Goal: Find specific page/section: Find specific page/section

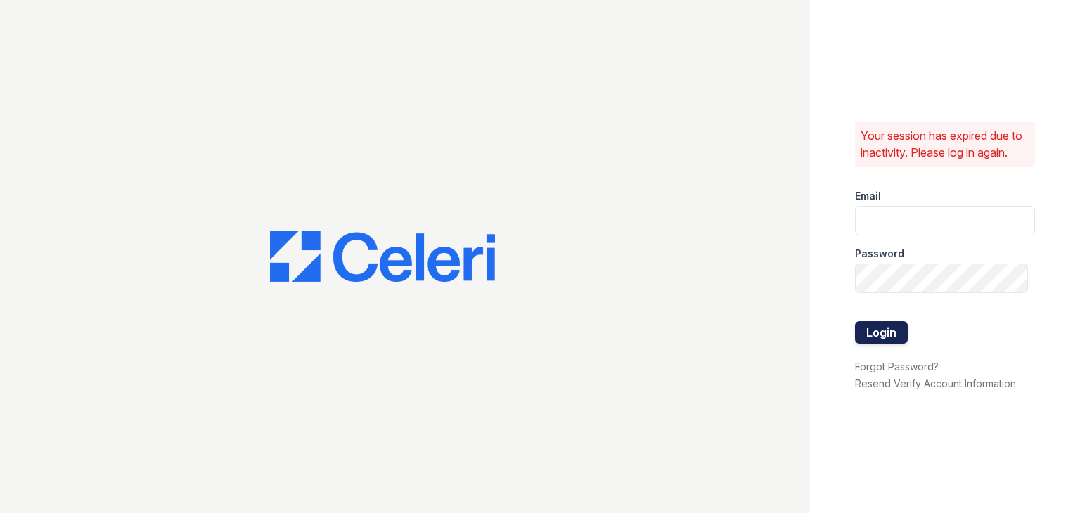
type input "[PERSON_NAME][EMAIL_ADDRESS][DOMAIN_NAME]"
click at [877, 329] on button "Login" at bounding box center [881, 332] width 53 height 22
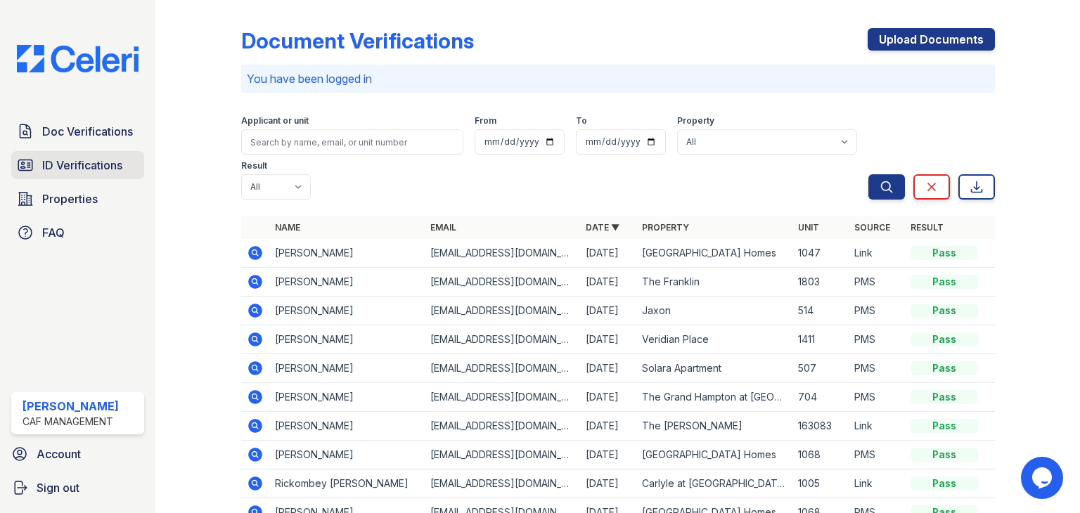
click at [82, 172] on span "ID Verifications" at bounding box center [82, 165] width 80 height 17
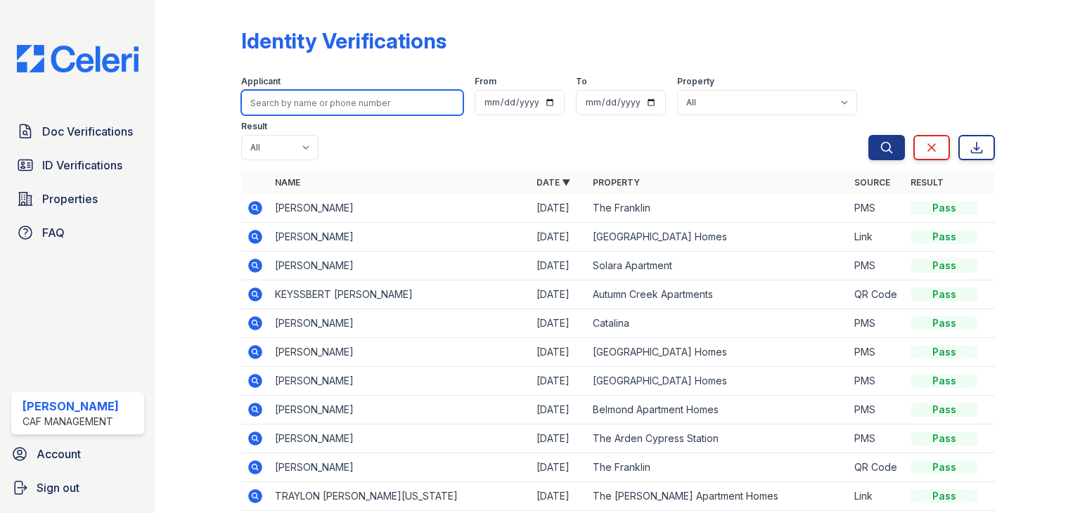
click at [404, 98] on input "search" at bounding box center [352, 102] width 222 height 25
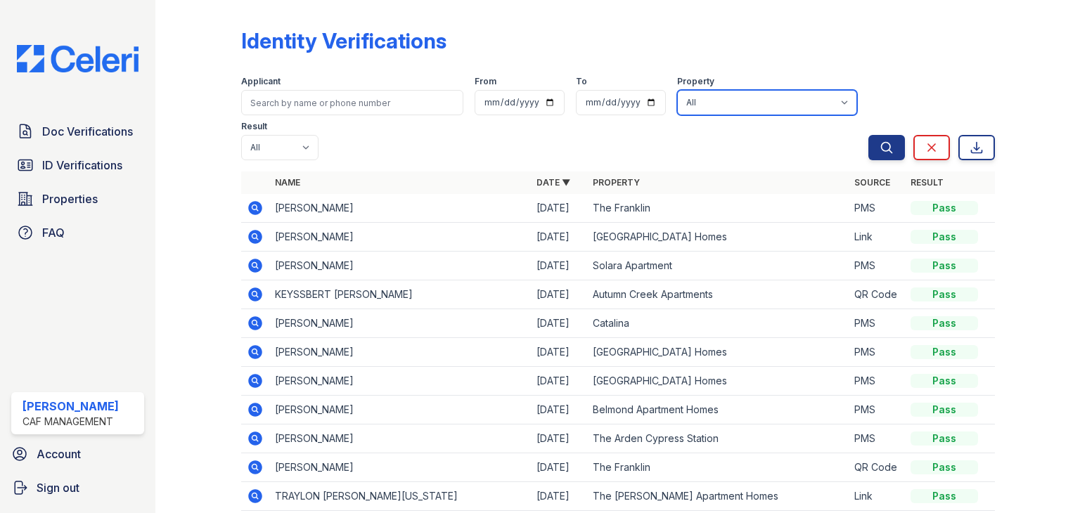
click at [714, 99] on select "All 2929 [GEOGRAPHIC_DATA] 29 Fifty [STREET_ADDRESS][GEOGRAPHIC_DATA] [GEOGRAPH…" at bounding box center [767, 102] width 180 height 25
select select "5238"
click at [677, 90] on select "All 2929 [GEOGRAPHIC_DATA] 29 Fifty [STREET_ADDRESS][GEOGRAPHIC_DATA] [GEOGRAPH…" at bounding box center [767, 102] width 180 height 25
click at [886, 153] on button "Search" at bounding box center [886, 147] width 37 height 25
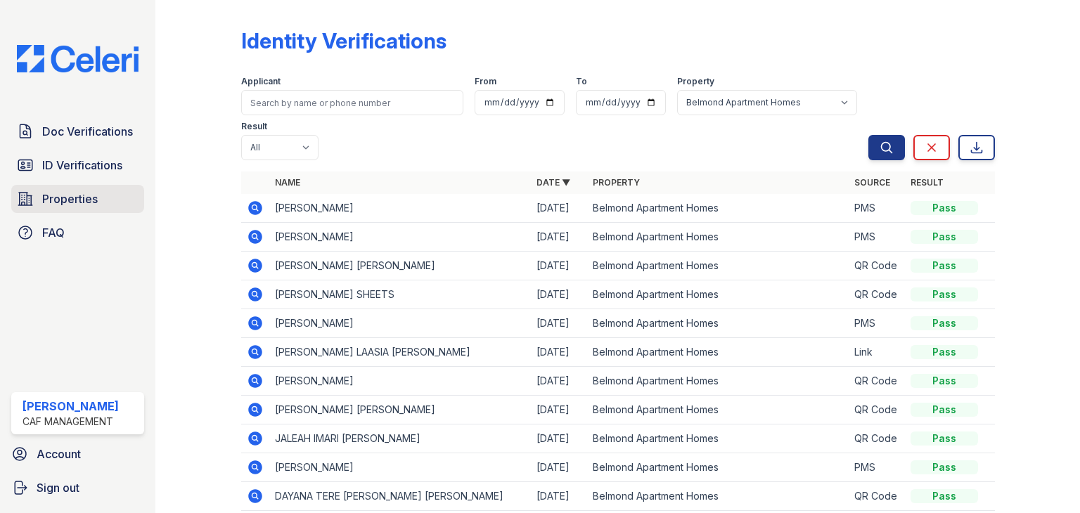
click at [70, 191] on span "Properties" at bounding box center [70, 199] width 56 height 17
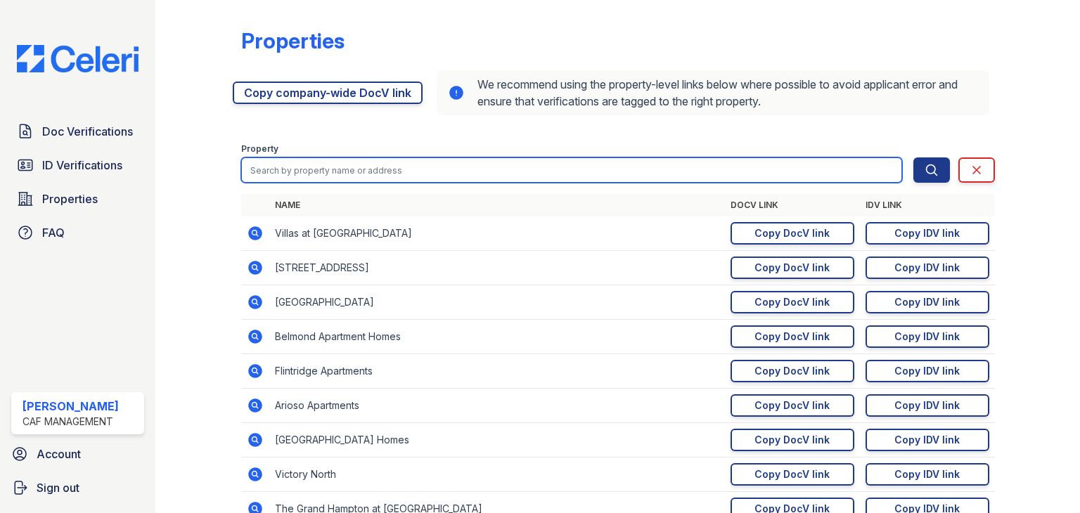
click at [550, 167] on input "search" at bounding box center [571, 169] width 661 height 25
type input "bel"
click at [913, 157] on button "Search" at bounding box center [931, 169] width 37 height 25
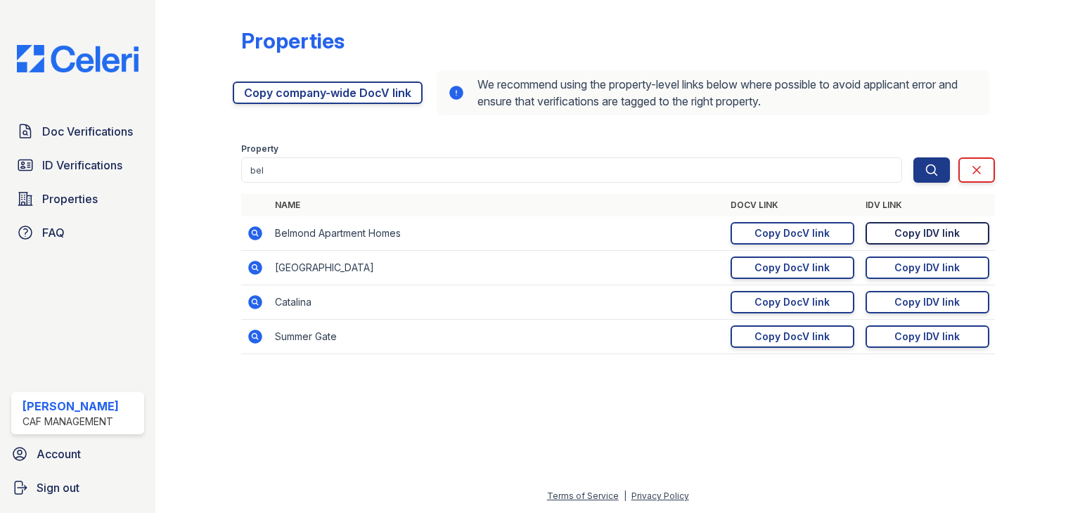
click at [905, 237] on div "Copy IDV link" at bounding box center [926, 233] width 65 height 14
click at [98, 165] on span "ID Verifications" at bounding box center [82, 165] width 80 height 17
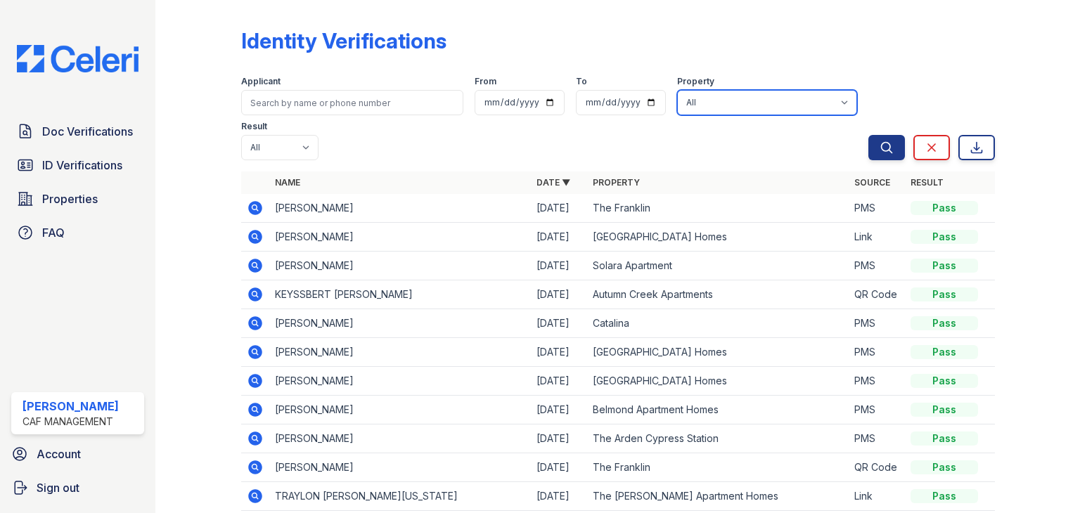
click at [699, 102] on select "All 2929 [GEOGRAPHIC_DATA] 29 Fifty [STREET_ADDRESS][GEOGRAPHIC_DATA] [GEOGRAPH…" at bounding box center [767, 102] width 180 height 25
select select "5238"
click at [677, 90] on select "All 2929 [GEOGRAPHIC_DATA] 29 Fifty [STREET_ADDRESS][GEOGRAPHIC_DATA] [GEOGRAPH…" at bounding box center [767, 102] width 180 height 25
click at [886, 144] on button "Search" at bounding box center [886, 147] width 37 height 25
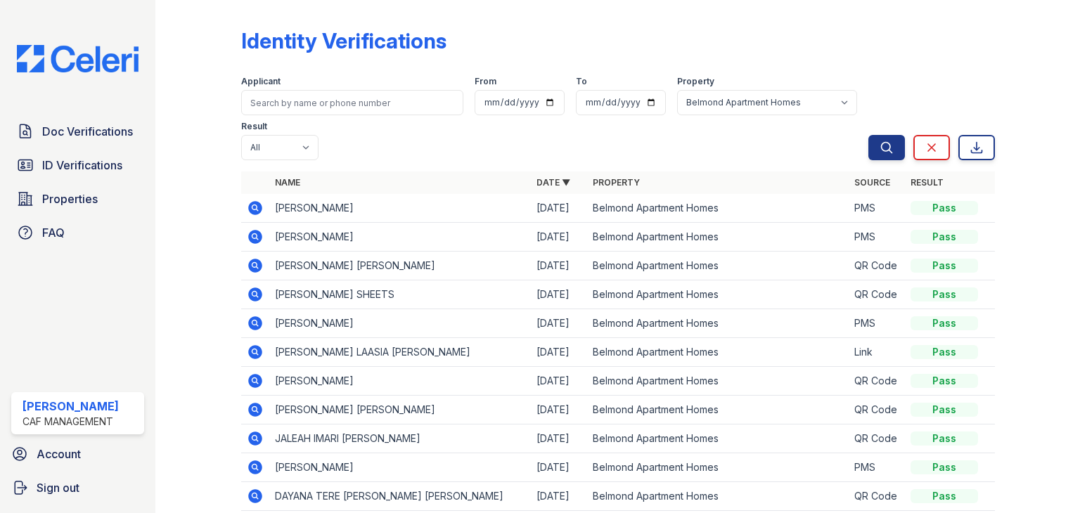
click at [256, 209] on icon at bounding box center [255, 208] width 17 height 17
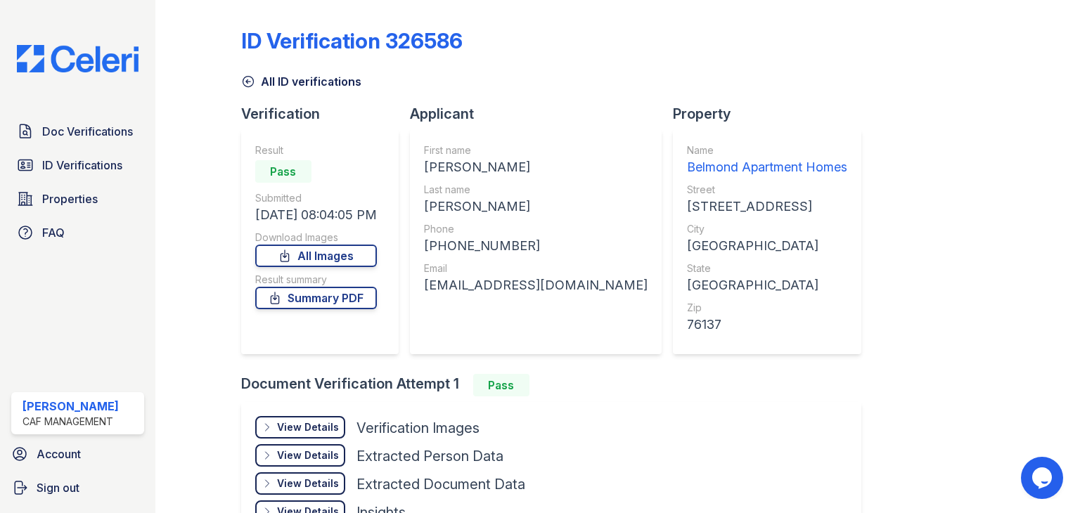
scroll to position [95, 0]
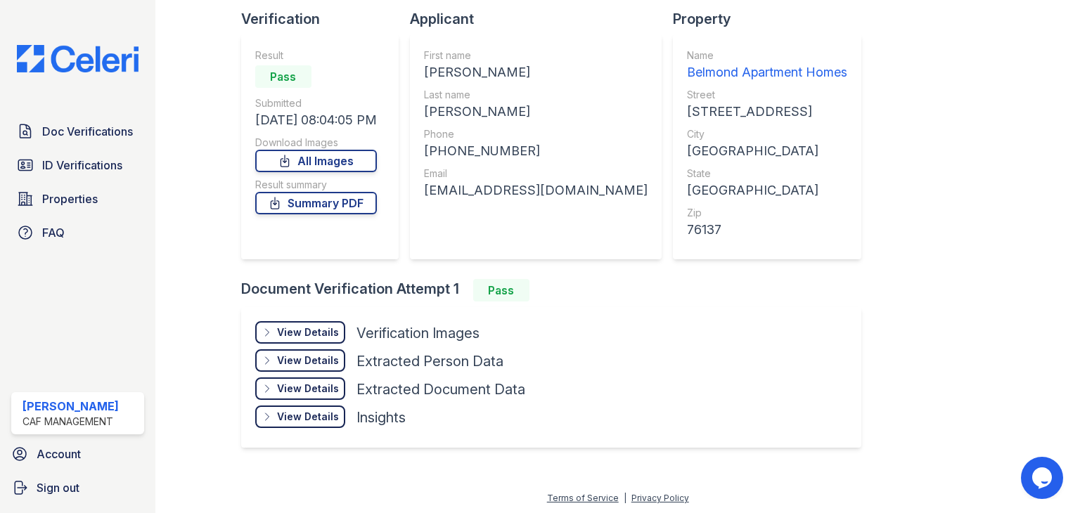
click at [315, 344] on div "View Details Details Hide Details Details Verification Images" at bounding box center [390, 335] width 270 height 28
click at [289, 341] on div "View Details Details" at bounding box center [300, 332] width 90 height 22
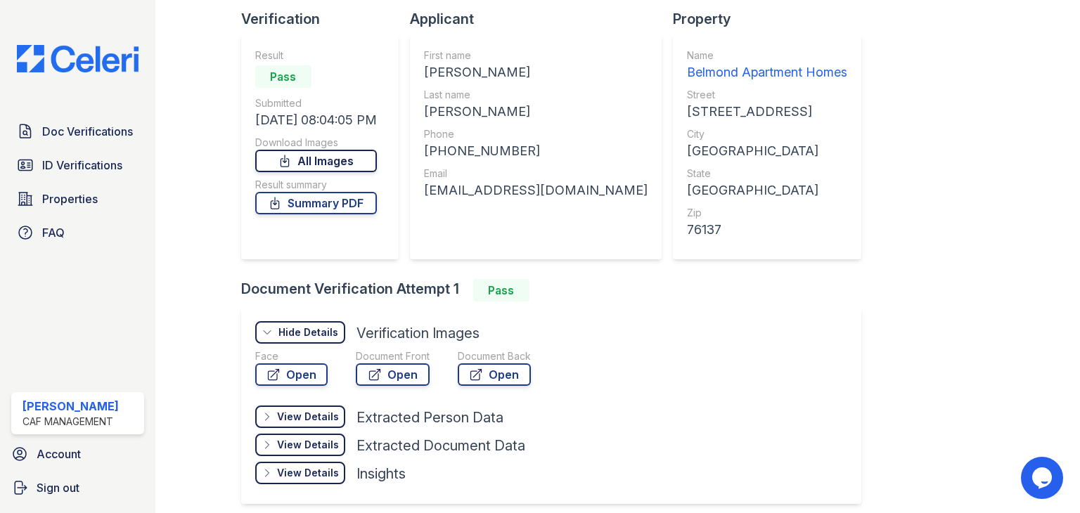
scroll to position [0, 0]
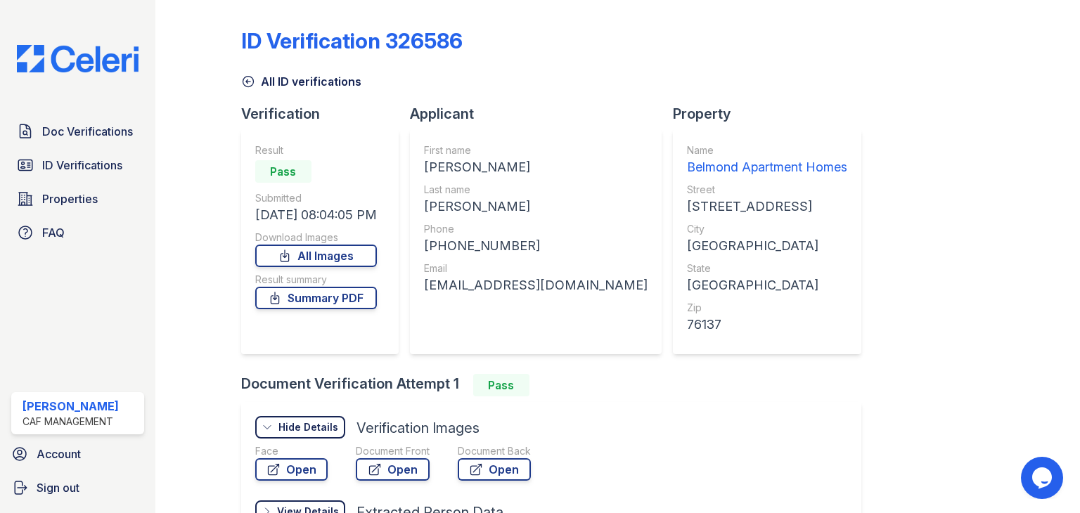
click at [244, 85] on icon at bounding box center [248, 82] width 14 height 14
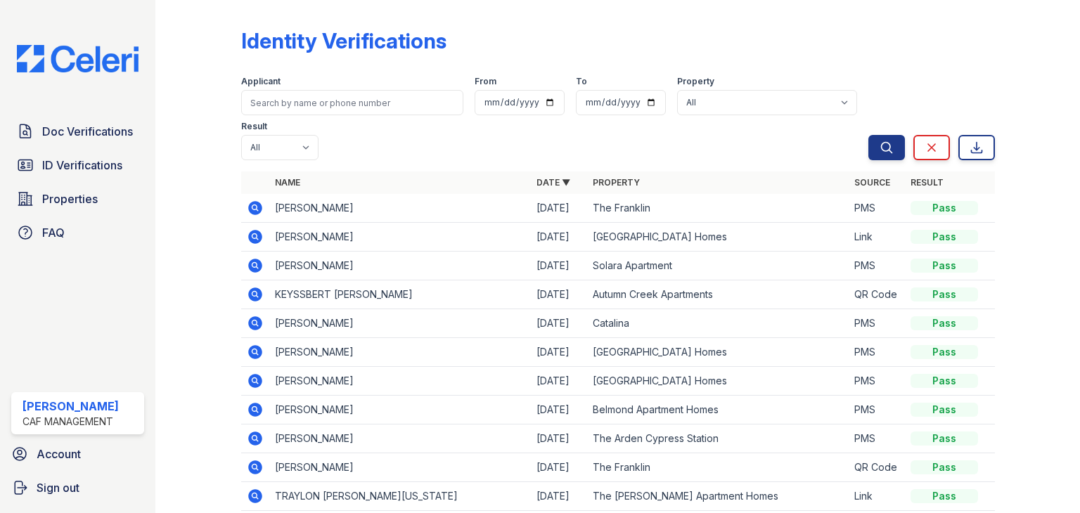
click at [118, 146] on div "Doc Verifications ID Verifications Properties FAQ" at bounding box center [78, 181] width 144 height 129
click at [115, 135] on span "Doc Verifications" at bounding box center [87, 131] width 91 height 17
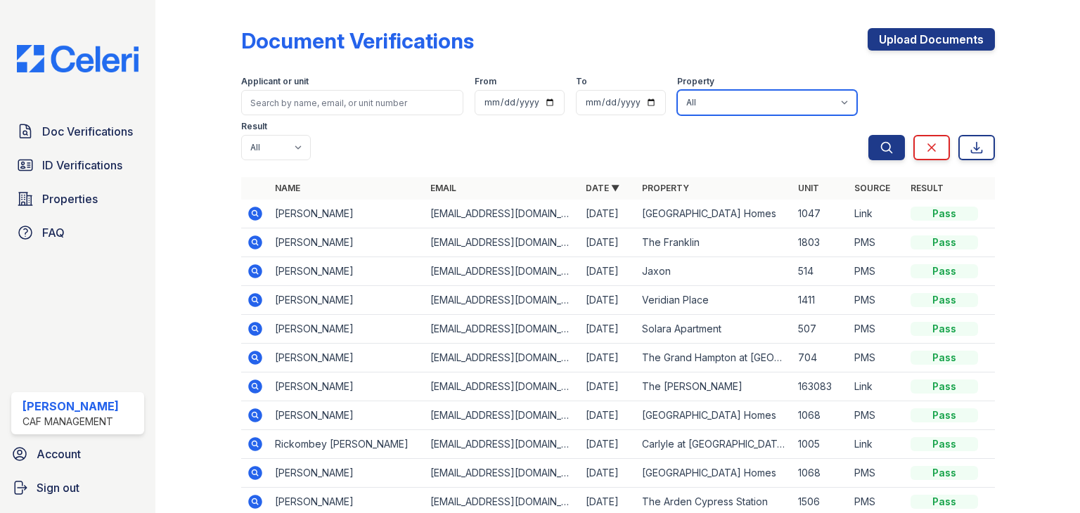
click at [703, 108] on select "All 2929 [GEOGRAPHIC_DATA] 29 Fifty [STREET_ADDRESS][GEOGRAPHIC_DATA] [GEOGRAPH…" at bounding box center [767, 102] width 180 height 25
select select "5238"
click at [677, 90] on select "All 2929 [GEOGRAPHIC_DATA] 29 Fifty [STREET_ADDRESS][GEOGRAPHIC_DATA] [GEOGRAPH…" at bounding box center [767, 102] width 180 height 25
click at [879, 145] on icon "submit" at bounding box center [886, 148] width 14 height 14
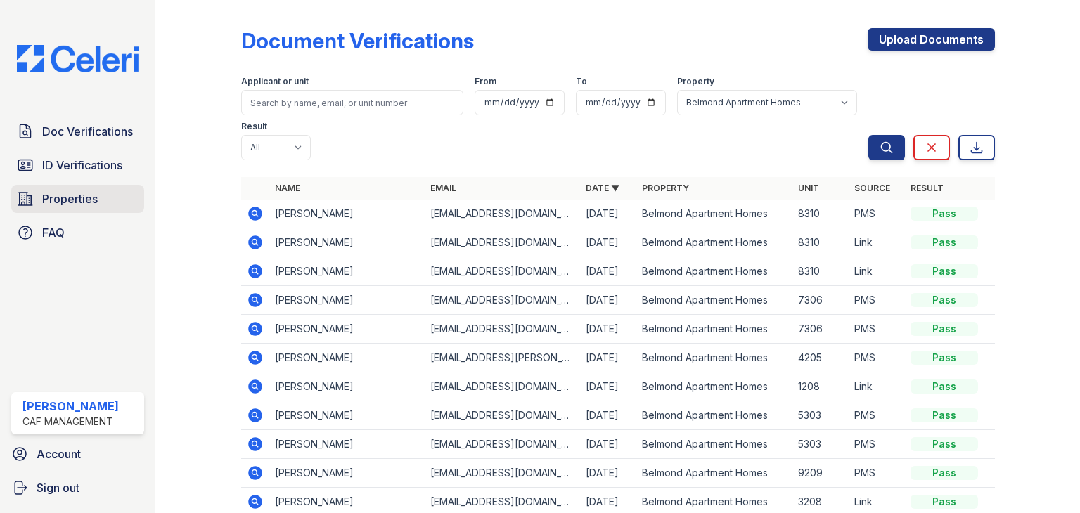
click at [107, 196] on link "Properties" at bounding box center [77, 199] width 133 height 28
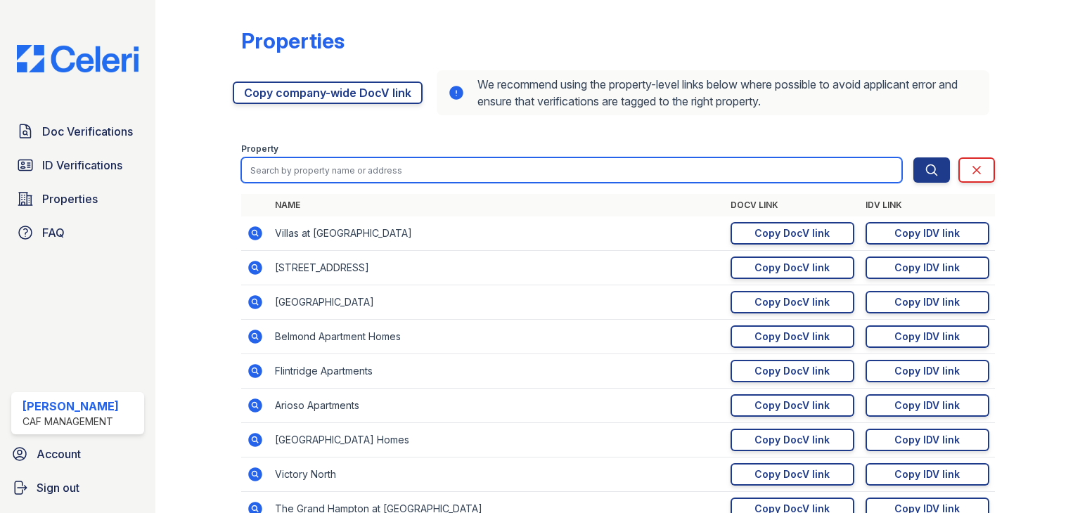
click at [537, 172] on input "search" at bounding box center [571, 169] width 661 height 25
type input "belmond"
click at [913, 157] on button "Search" at bounding box center [931, 169] width 37 height 25
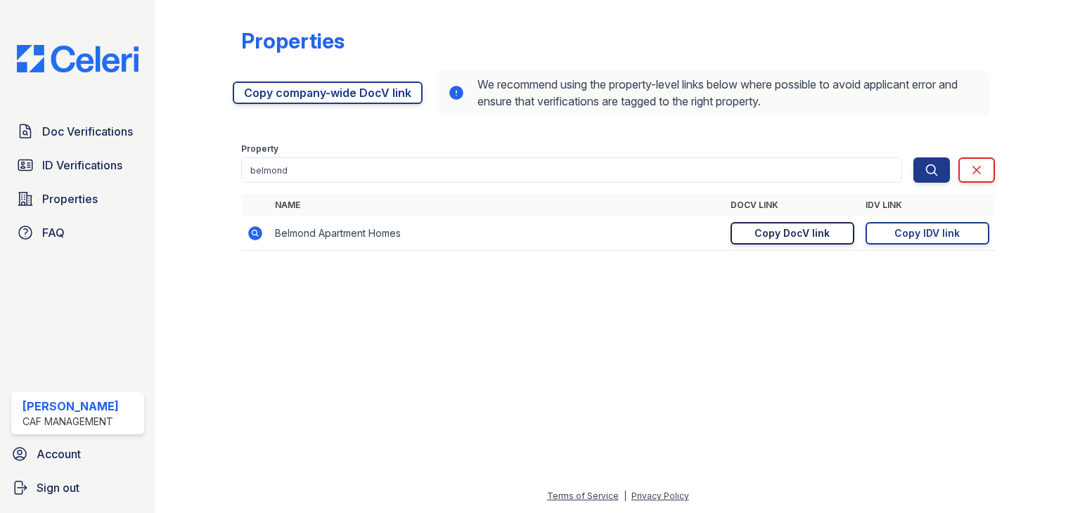
click at [813, 232] on div "Copy DocV link" at bounding box center [791, 233] width 75 height 14
